Goal: Task Accomplishment & Management: Use online tool/utility

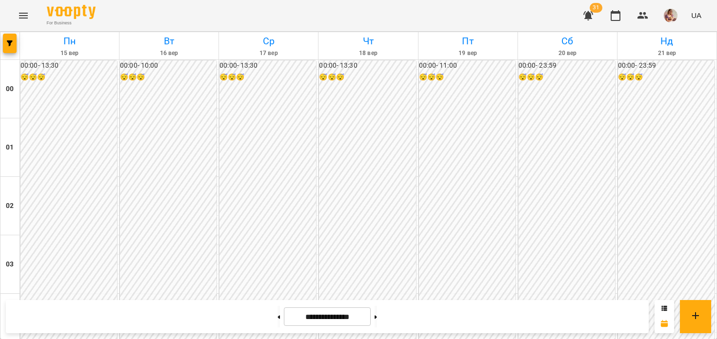
scroll to position [573, 0]
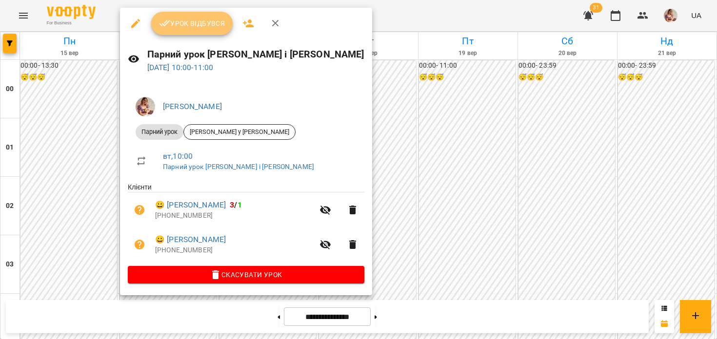
click at [206, 19] on span "Урок відбувся" at bounding box center [192, 24] width 66 height 12
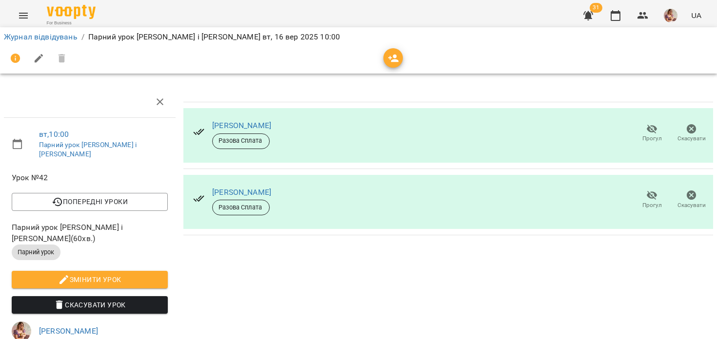
click at [589, 17] on icon "button" at bounding box center [588, 15] width 10 height 9
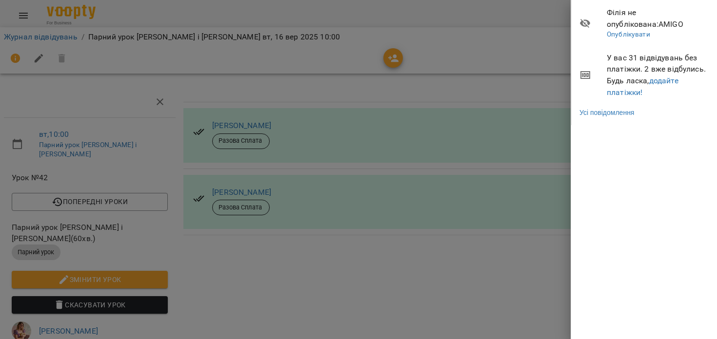
click at [458, 70] on div at bounding box center [358, 169] width 717 height 339
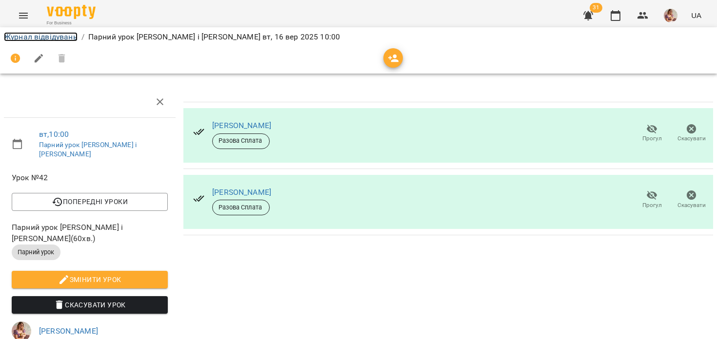
click at [13, 34] on link "Журнал відвідувань" at bounding box center [41, 36] width 74 height 9
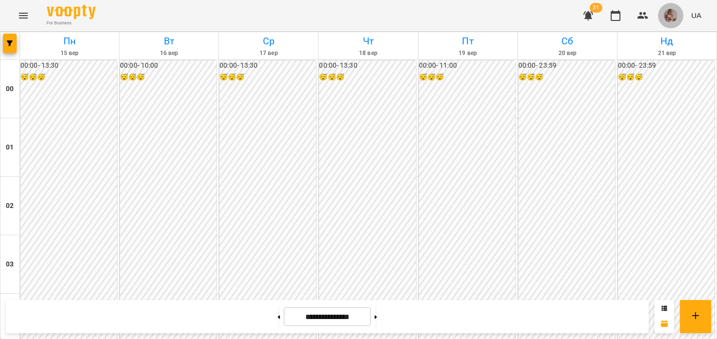
click at [670, 20] on img "button" at bounding box center [671, 16] width 14 height 14
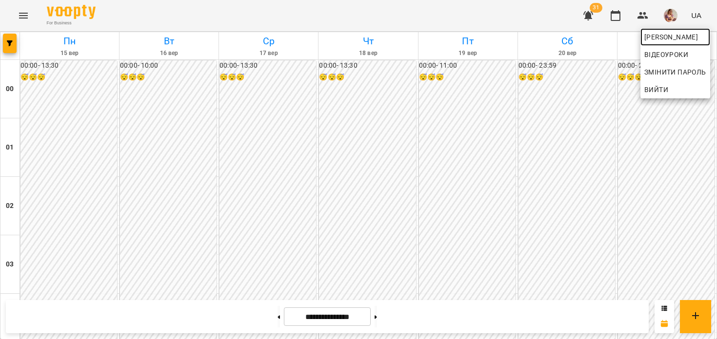
click at [654, 38] on span "[PERSON_NAME]" at bounding box center [675, 37] width 62 height 12
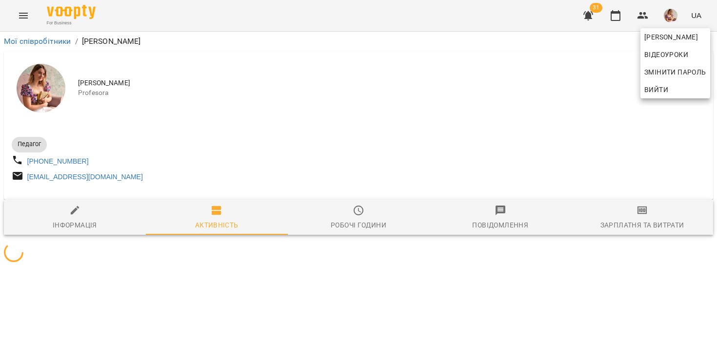
click at [429, 136] on div at bounding box center [358, 169] width 717 height 339
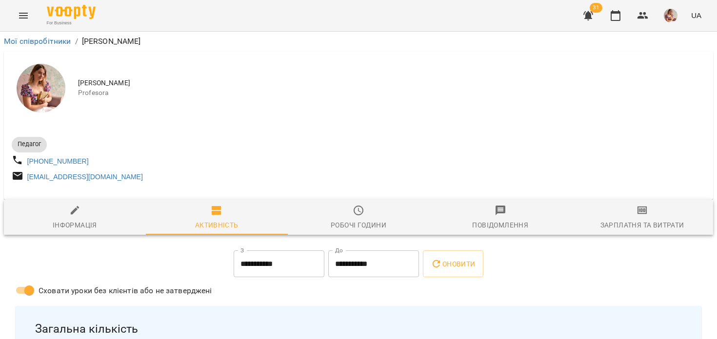
click at [655, 228] on div "Зарплатня та Витрати" at bounding box center [642, 225] width 84 height 12
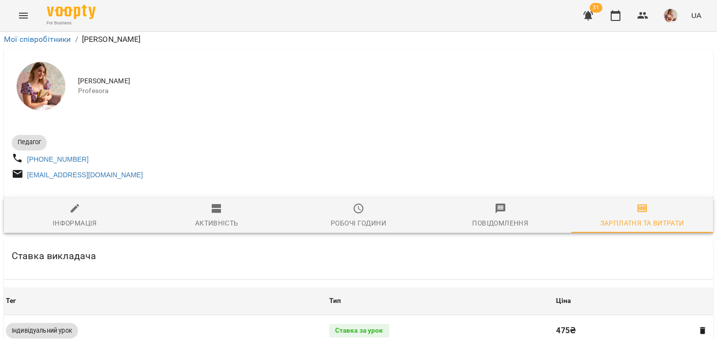
scroll to position [381, 0]
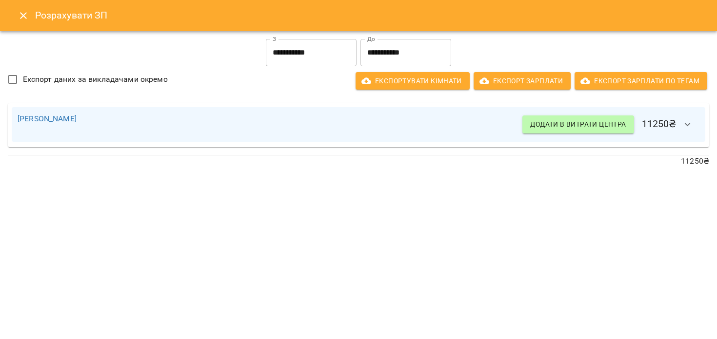
click at [13, 21] on button "Close" at bounding box center [23, 15] width 23 height 23
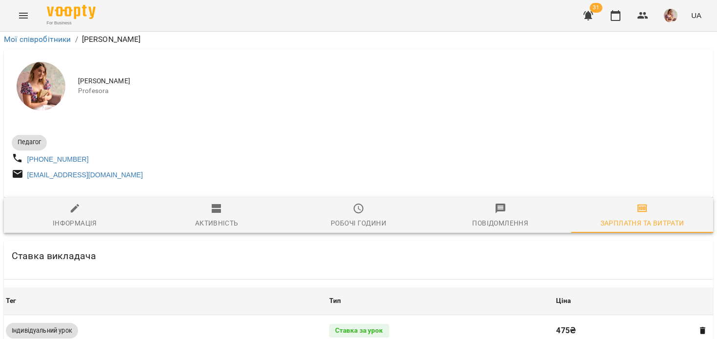
click at [27, 21] on button "Menu" at bounding box center [23, 15] width 23 height 23
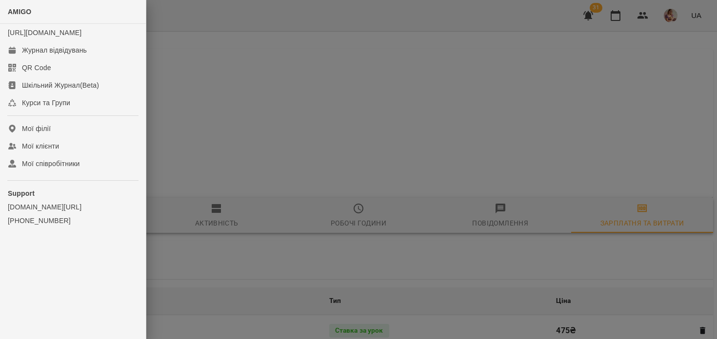
click at [277, 144] on div at bounding box center [358, 169] width 717 height 339
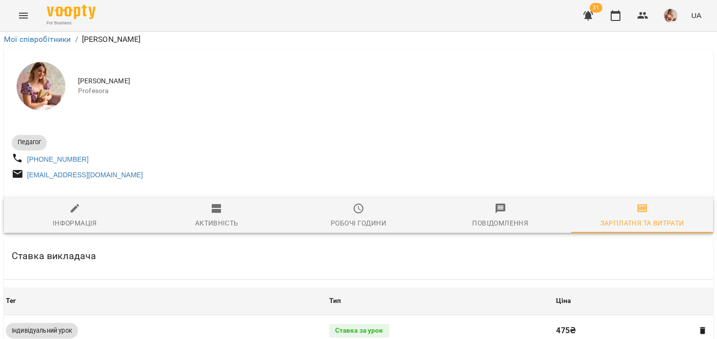
scroll to position [20, 0]
